Goal: Task Accomplishment & Management: Complete application form

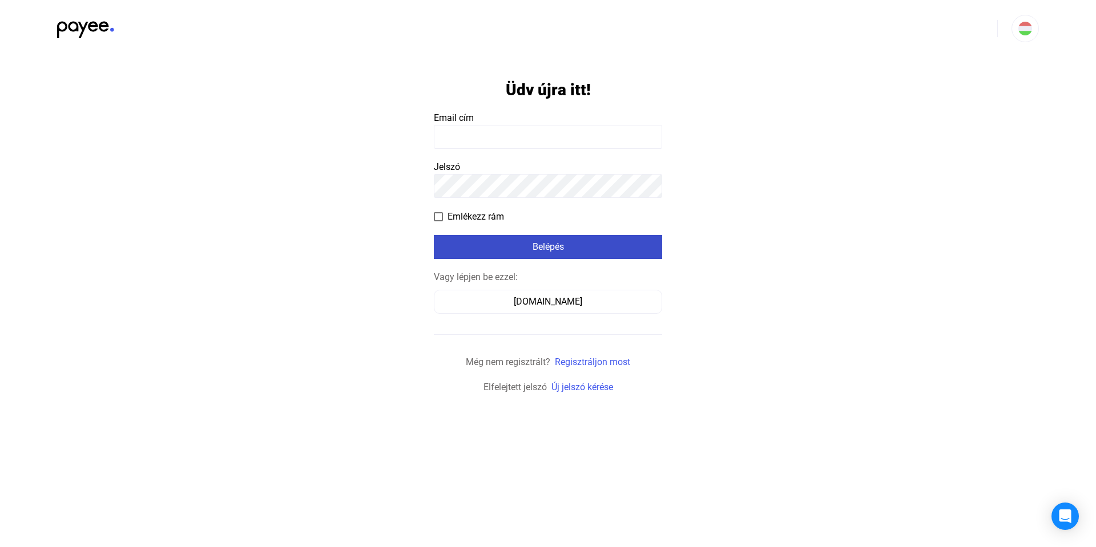
click at [513, 245] on div "Belépés" at bounding box center [548, 247] width 222 height 14
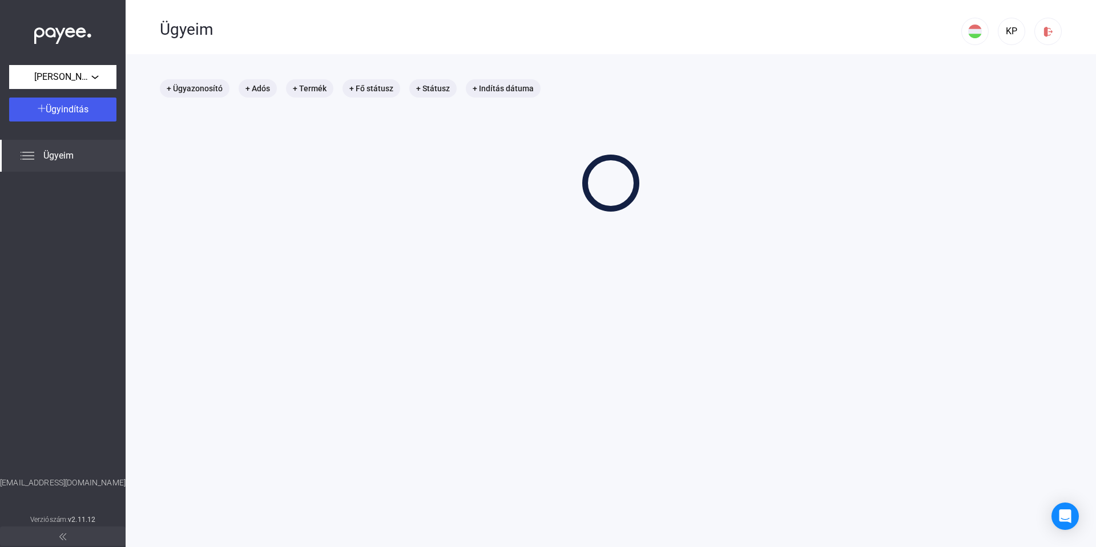
click at [513, 245] on main "+ Ügyazonosító + Adós + Termék + Fő státusz + Státusz + Indítás dátuma" at bounding box center [611, 327] width 971 height 547
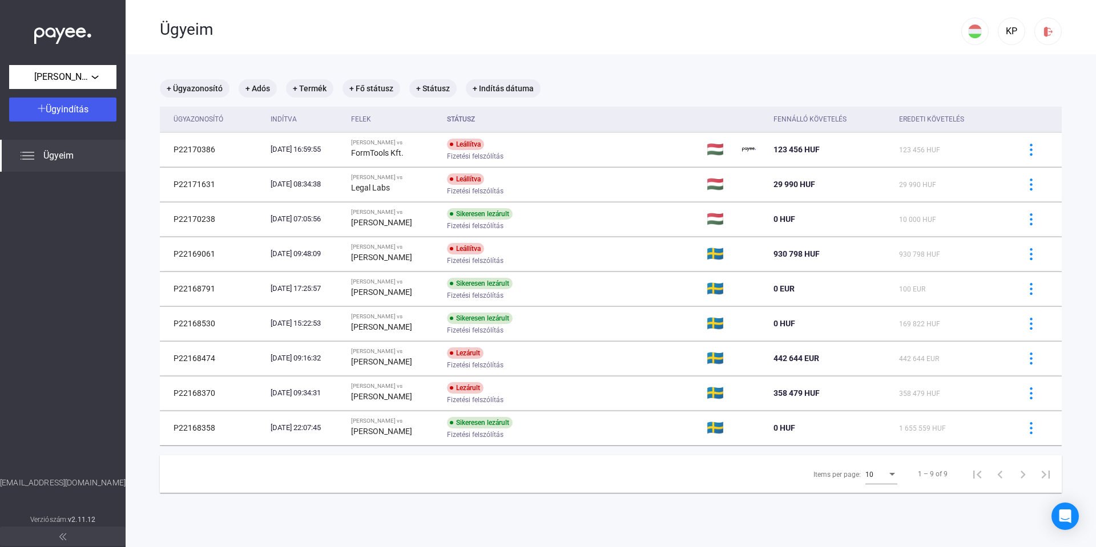
click at [649, 50] on div "Ügyeim" at bounding box center [561, 28] width 802 height 57
click at [98, 68] on button "[PERSON_NAME]" at bounding box center [62, 77] width 107 height 24
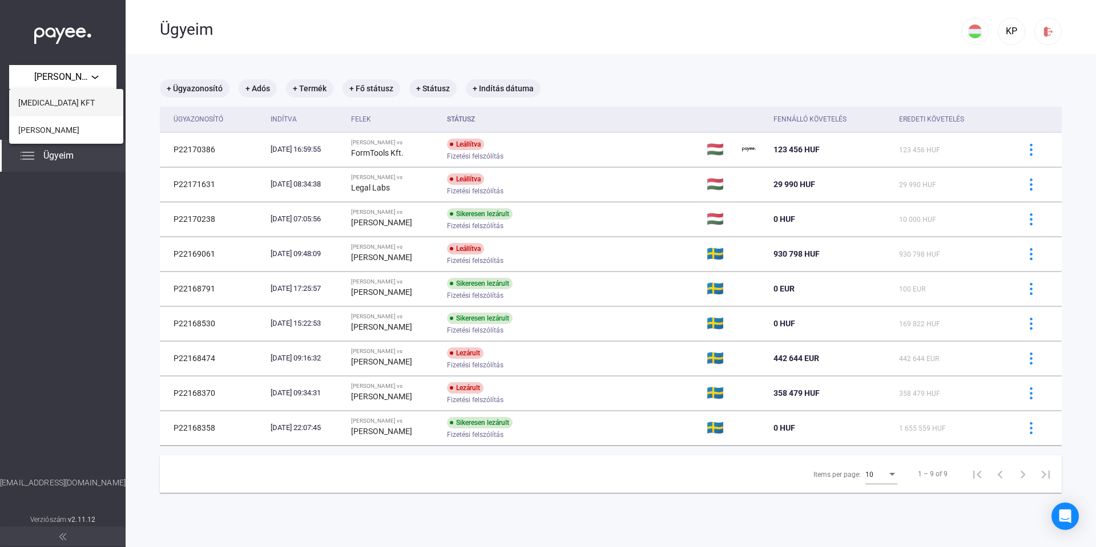
click at [76, 106] on button "[MEDICAL_DATA] KFT" at bounding box center [66, 102] width 114 height 27
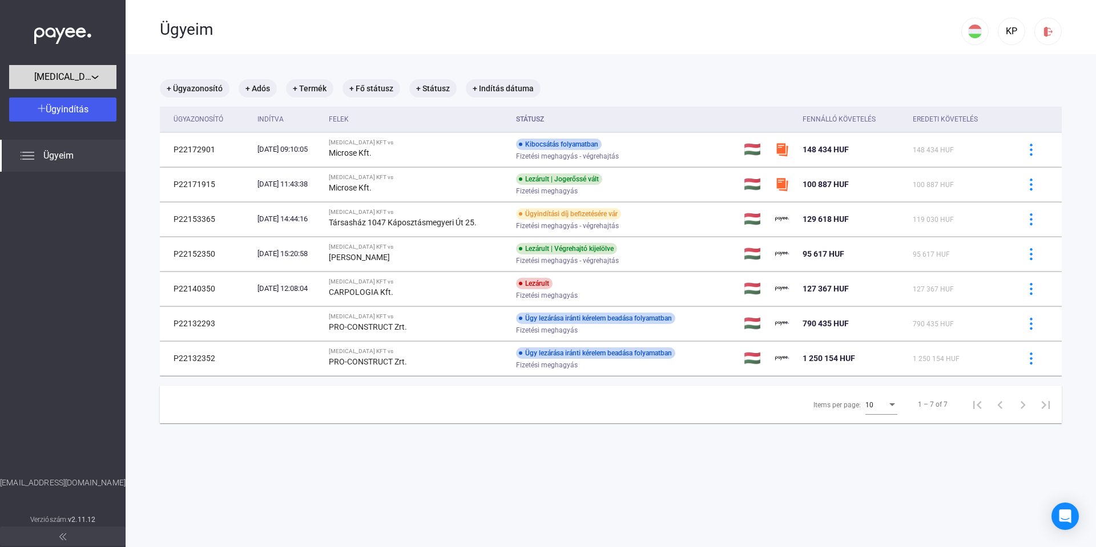
click at [81, 80] on span "[MEDICAL_DATA] KFT" at bounding box center [62, 77] width 57 height 14
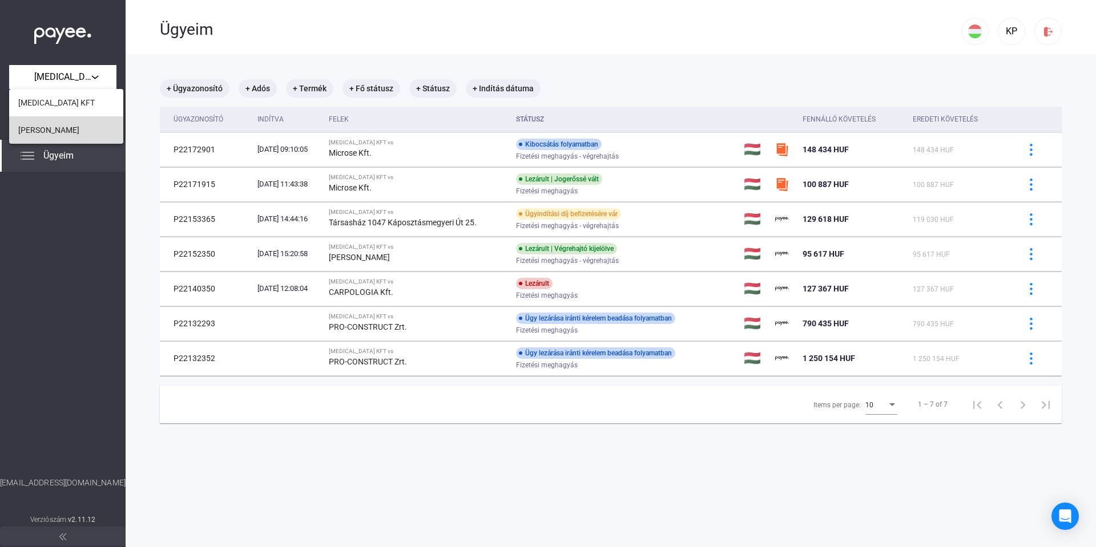
click at [62, 137] on button "[PERSON_NAME]" at bounding box center [66, 129] width 114 height 27
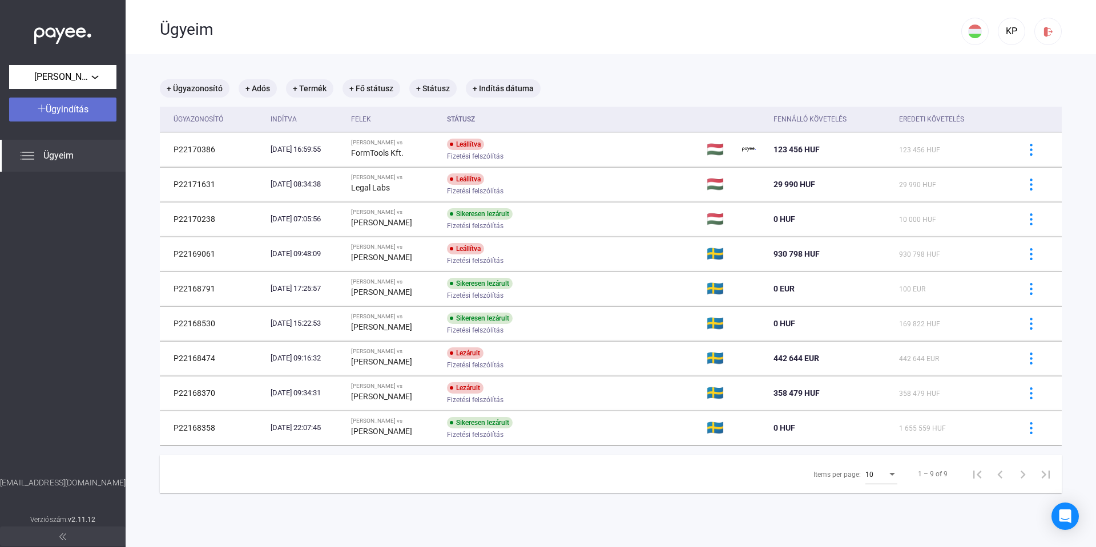
click at [85, 118] on button "Ügyindítás" at bounding box center [62, 110] width 107 height 24
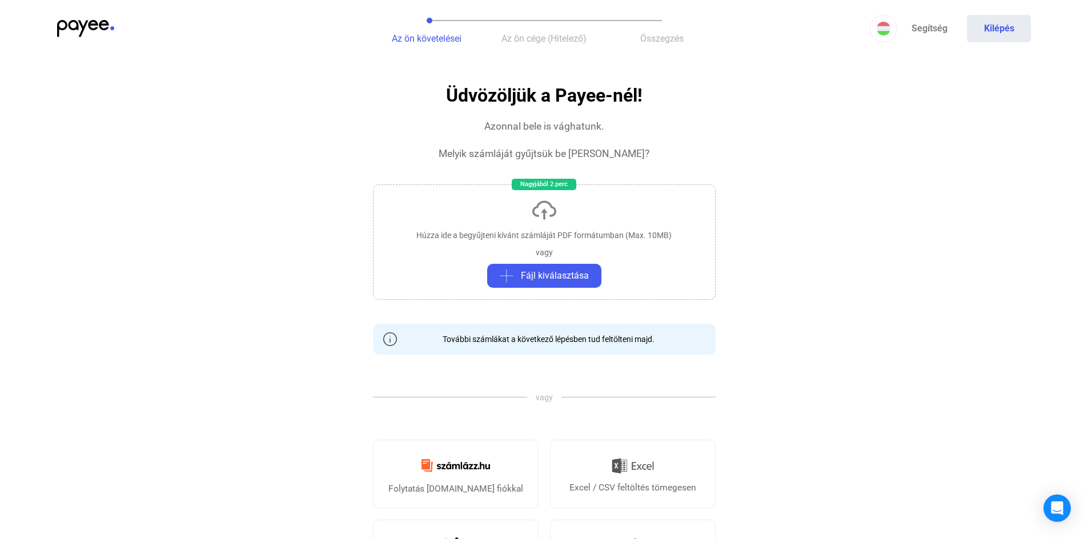
click at [490, 227] on div "Húzza ide a begyűjteni kívánt számláját PDF formátumban (Max. 10MB) vagy Fájl k…" at bounding box center [544, 241] width 343 height 115
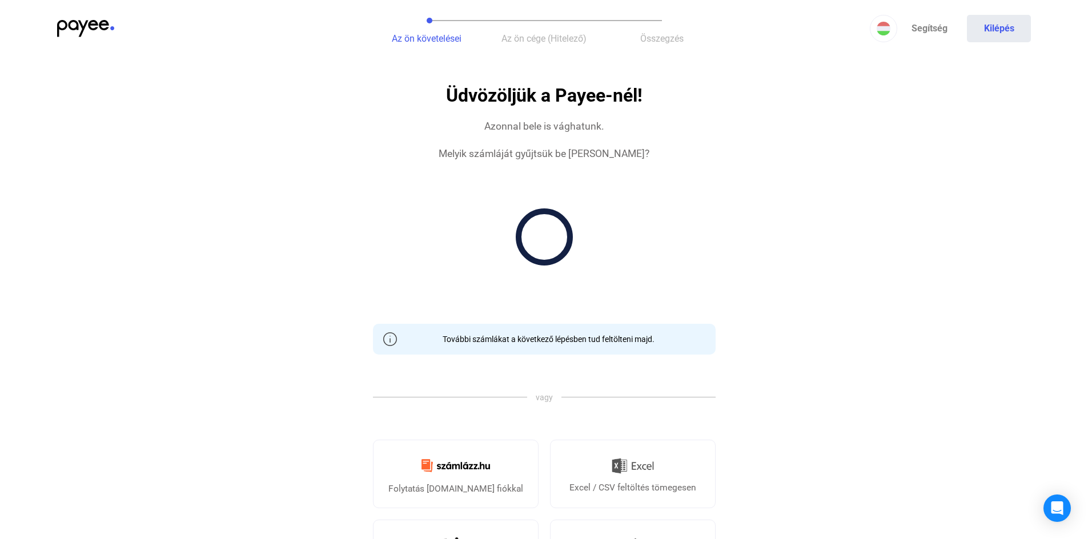
click at [216, 260] on app-invoice "Üdvözöljük a Payee-nél! Azonnal bele is vághatunk. Melyik számláját gyűjtsük be…" at bounding box center [544, 497] width 1088 height 822
click at [566, 214] on mat-progress-spinner at bounding box center [544, 236] width 57 height 57
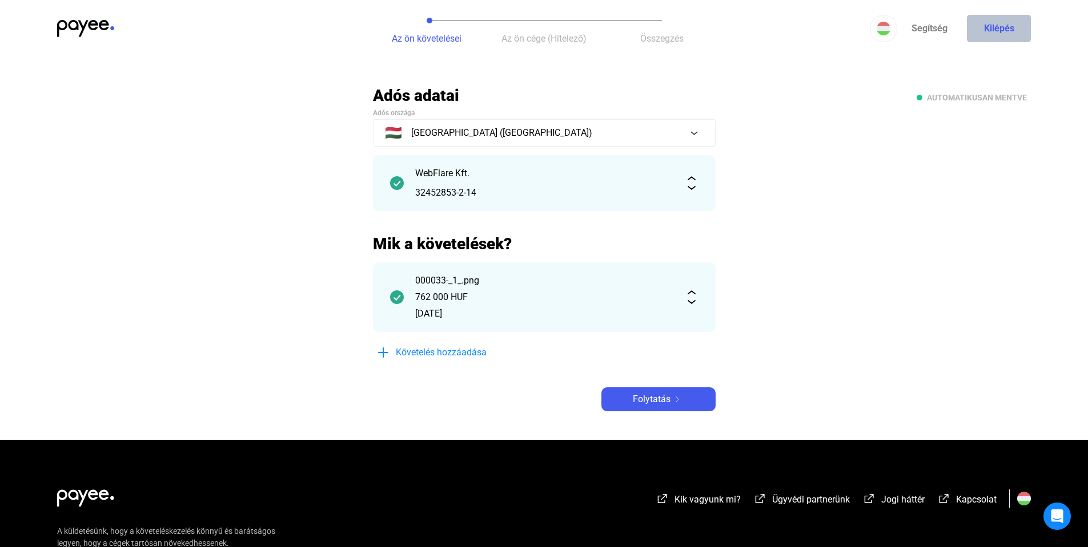
click at [983, 27] on button "Kilépés" at bounding box center [999, 28] width 64 height 27
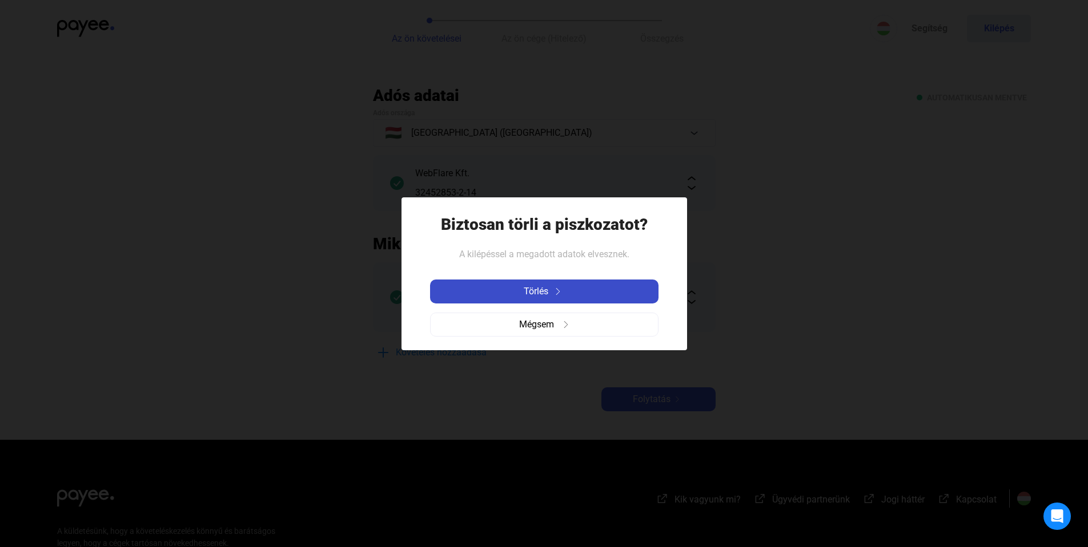
click at [545, 285] on span "Törlés" at bounding box center [536, 292] width 25 height 14
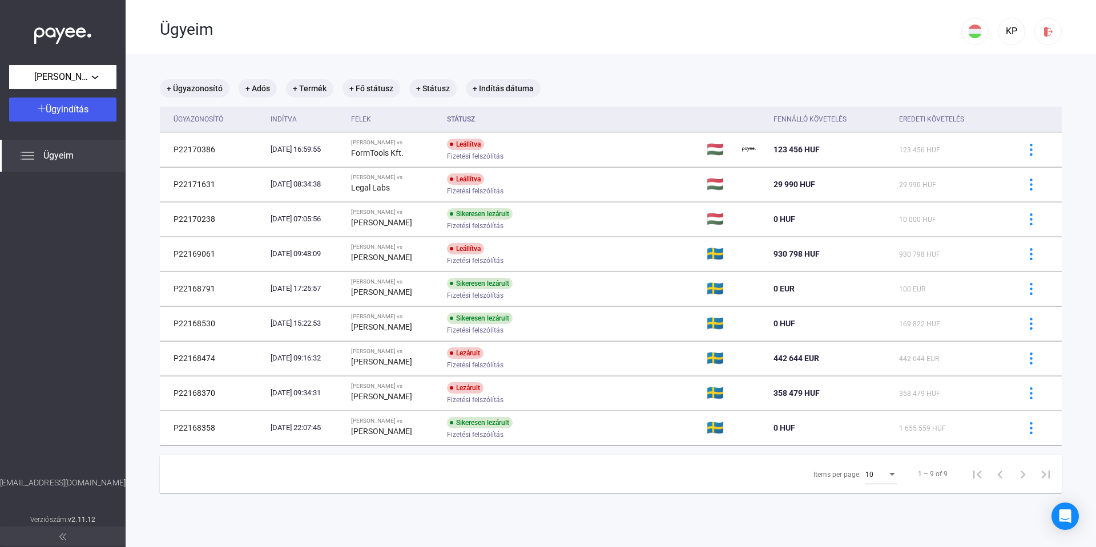
click at [68, 388] on div at bounding box center [63, 324] width 126 height 305
